Goal: Task Accomplishment & Management: Use online tool/utility

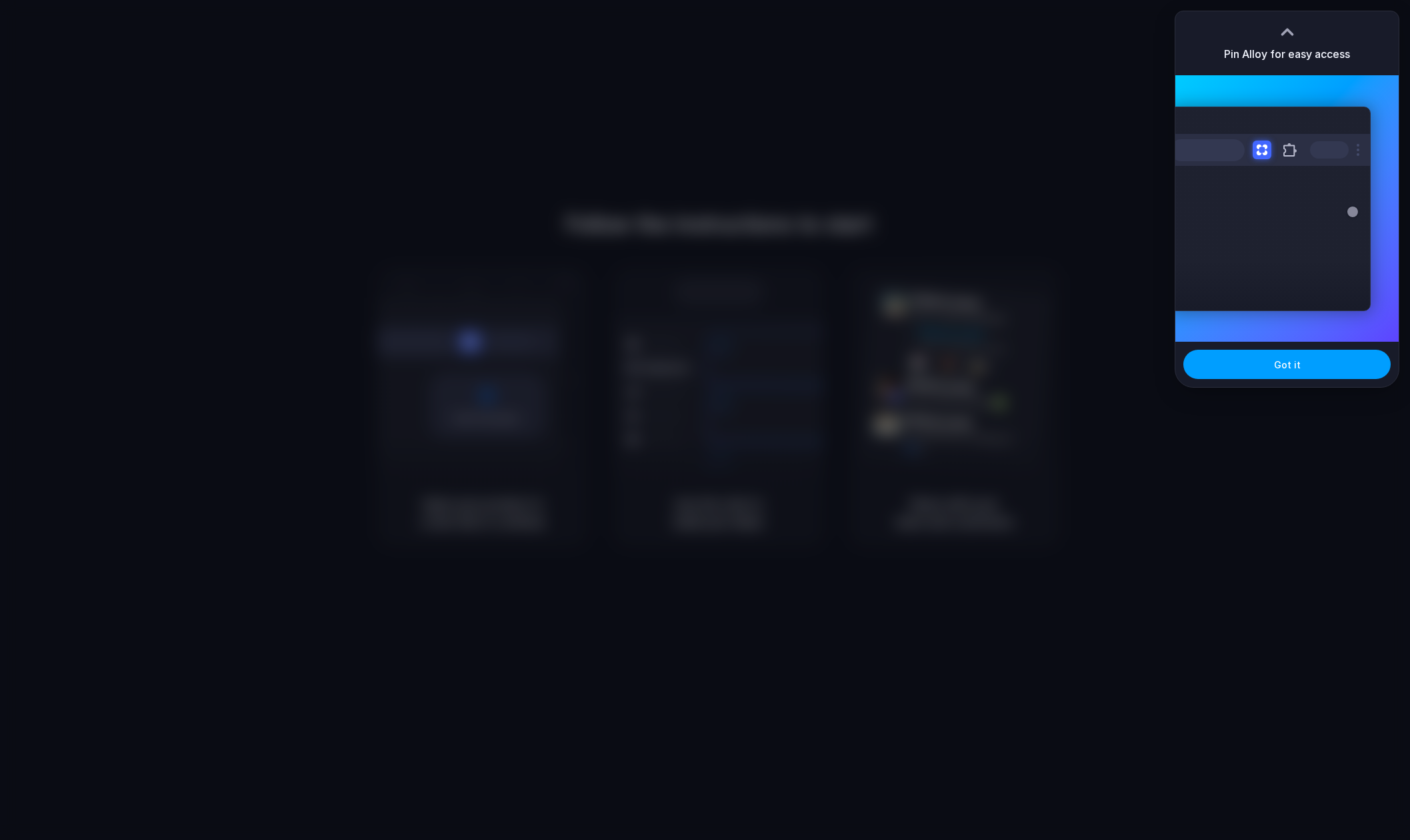
click at [1257, 376] on button "Got it" at bounding box center [1286, 364] width 207 height 30
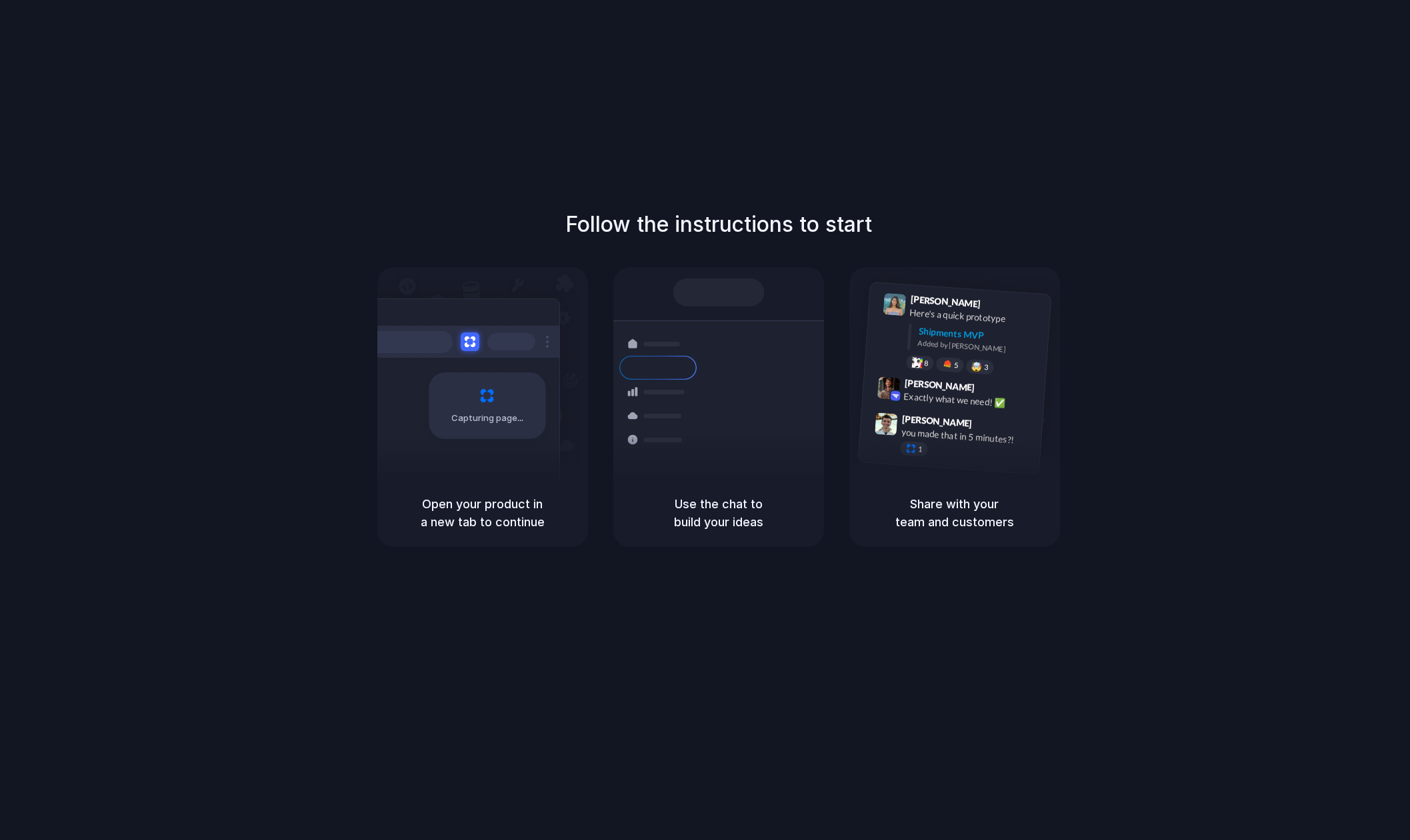
click at [917, 140] on div "Follow the instructions to start Capturing page Open your product in a new tab …" at bounding box center [718, 434] width 1436 height 867
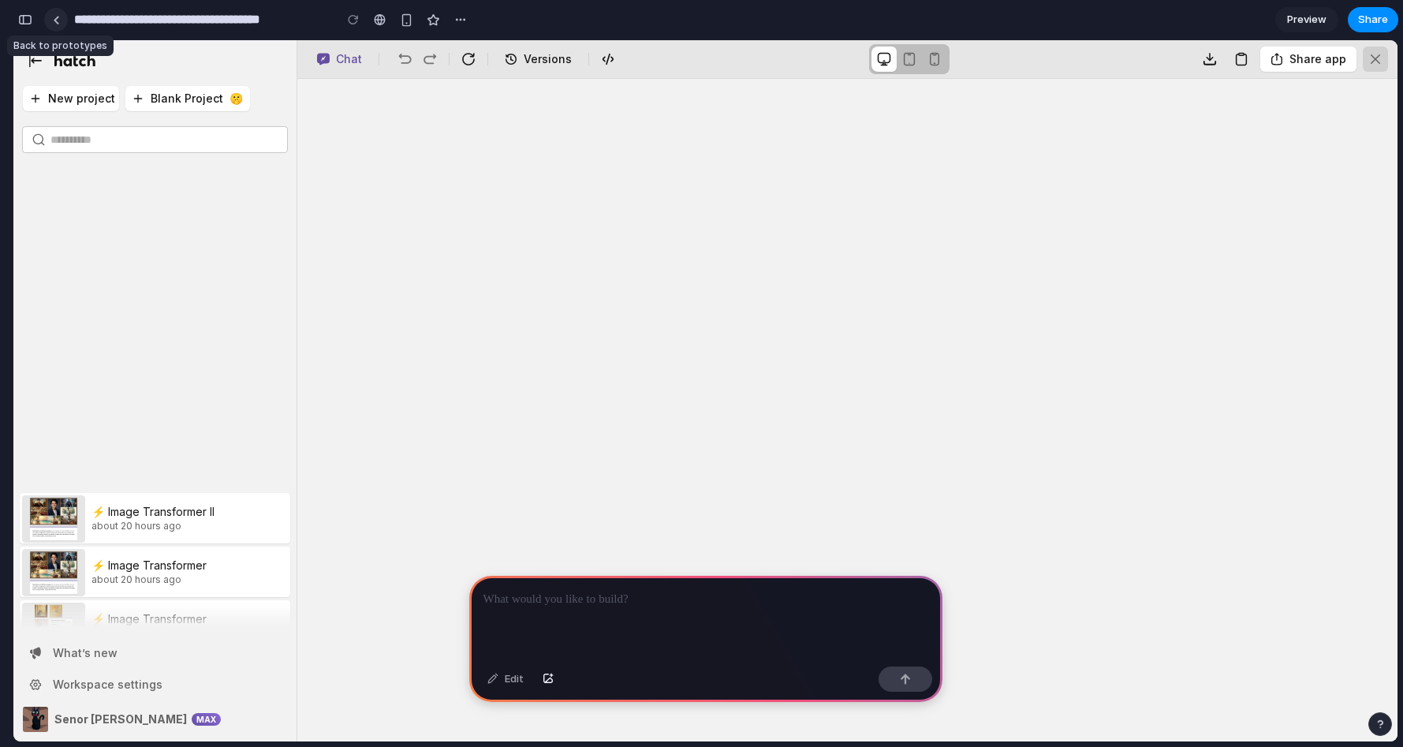
click at [57, 17] on div at bounding box center [56, 20] width 7 height 9
